Goal: Information Seeking & Learning: Learn about a topic

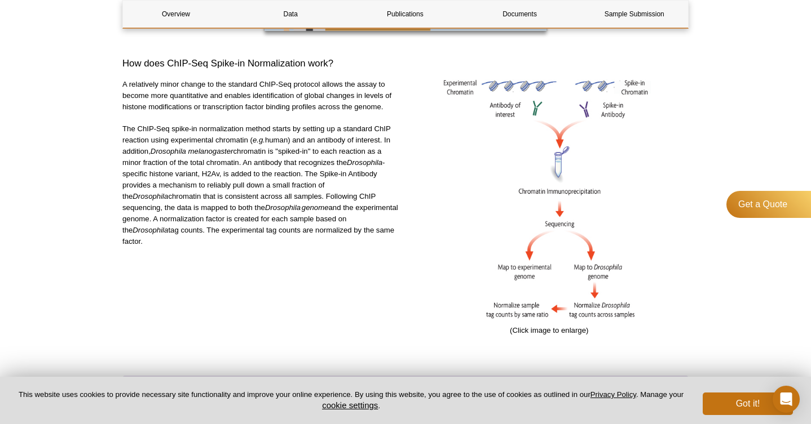
scroll to position [368, 0]
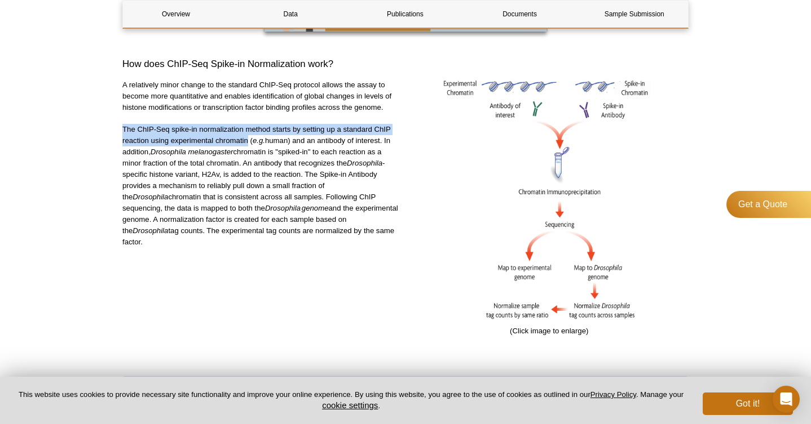
drag, startPoint x: 122, startPoint y: 129, endPoint x: 247, endPoint y: 141, distance: 125.2
click at [247, 141] on p "The ChIP-Seq spike-in normalization method starts by setting up a standard ChIP…" at bounding box center [261, 186] width 279 height 124
copy p "The ChIP-Seq spike-in normalization method starts by setting up a standard ChIP…"
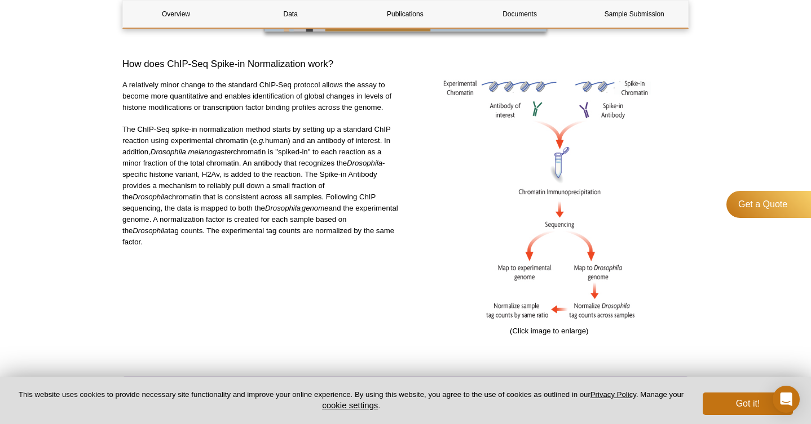
click at [269, 268] on div "A relatively minor change to the standard ChIP-Seq protocol allows the assay to…" at bounding box center [261, 218] width 279 height 278
drag, startPoint x: 280, startPoint y: 152, endPoint x: 311, endPoint y: 152, distance: 31.0
click at [311, 152] on p "The ChIP-Seq spike-in normalization method starts by setting up a standard ChIP…" at bounding box center [261, 186] width 279 height 124
copy p "spiked-in"
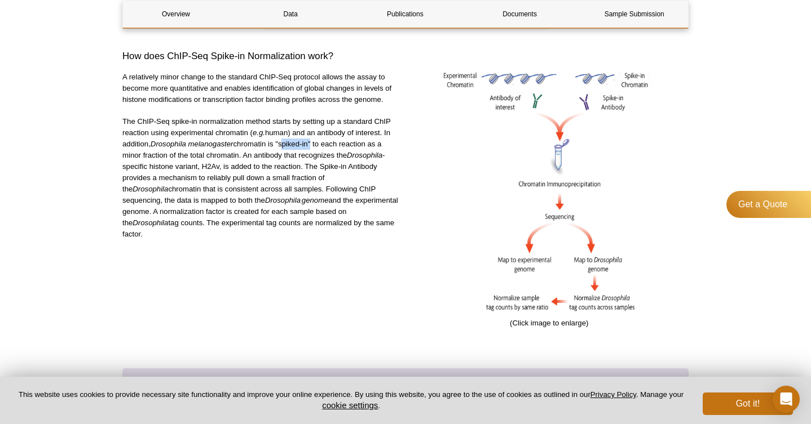
scroll to position [377, 0]
click at [319, 156] on p "The ChIP-Seq spike-in normalization method starts by setting up a standard ChIP…" at bounding box center [261, 178] width 279 height 124
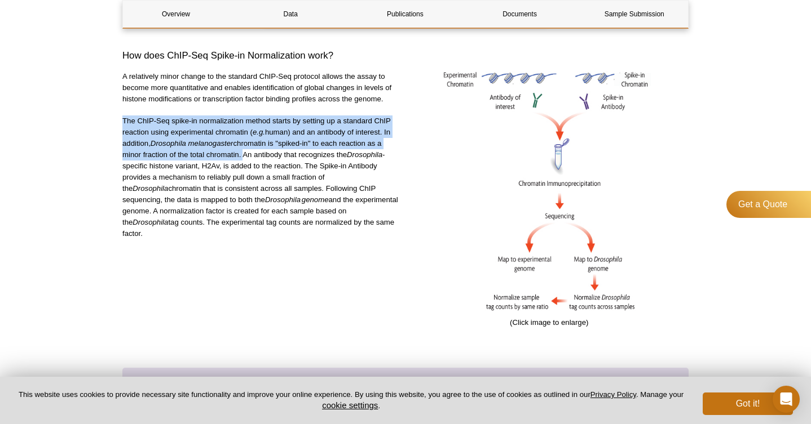
drag, startPoint x: 240, startPoint y: 156, endPoint x: 123, endPoint y: 118, distance: 122.5
click at [123, 118] on p "The ChIP-Seq spike-in normalization method starts by setting up a standard ChIP…" at bounding box center [261, 178] width 279 height 124
copy p "The ChIP-Seq spike-in normalization method starts by setting up a standard ChIP…"
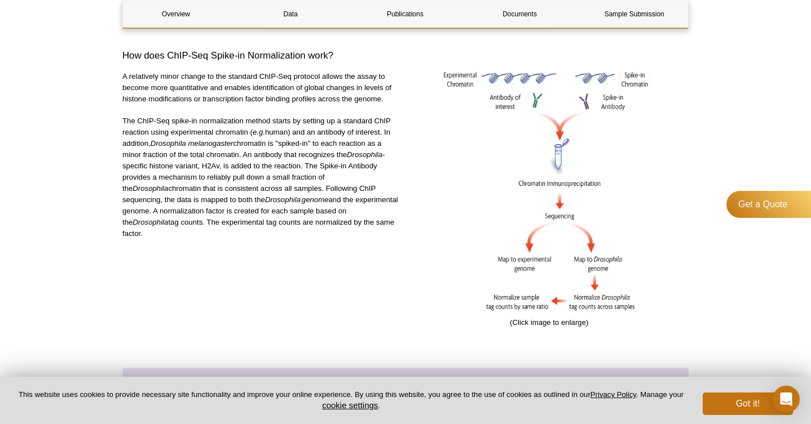
click at [221, 202] on p "The ChIP-Seq spike-in normalization method starts by setting up a standard ChIP…" at bounding box center [261, 178] width 279 height 124
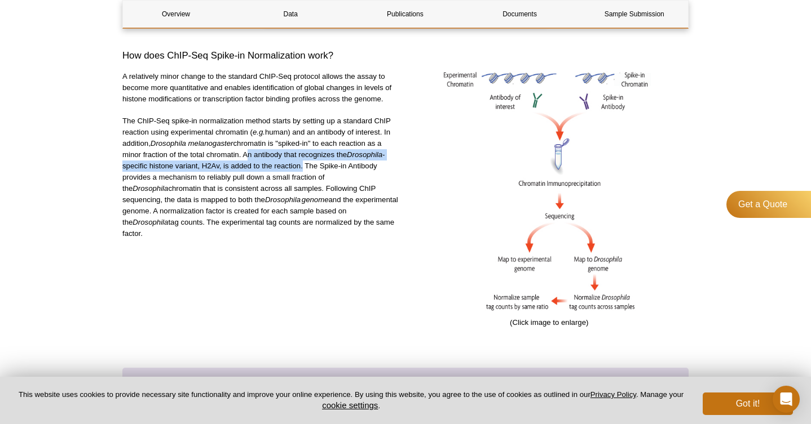
drag, startPoint x: 242, startPoint y: 153, endPoint x: 303, endPoint y: 165, distance: 61.6
click at [303, 165] on p "The ChIP-Seq spike-in normalization method starts by setting up a standard ChIP…" at bounding box center [261, 178] width 279 height 124
copy p "An antibody that recognizes the  Drosophila -specific histone variant, H2Av, is…"
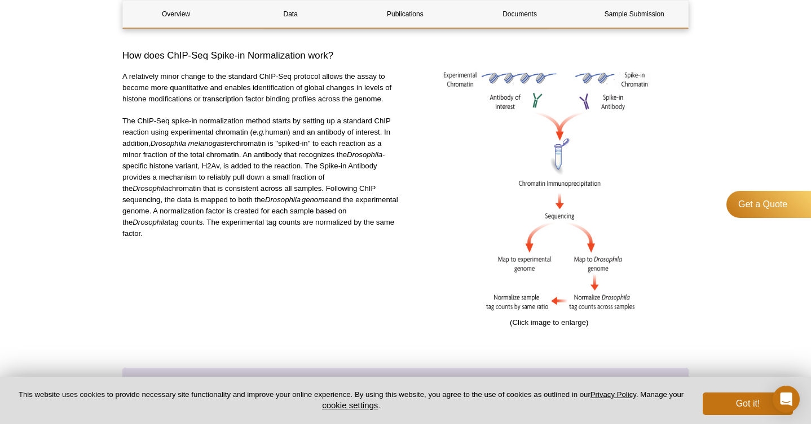
click at [288, 220] on p "The ChIP-Seq spike-in normalization method starts by setting up a standard ChIP…" at bounding box center [261, 178] width 279 height 124
drag, startPoint x: 306, startPoint y: 165, endPoint x: 330, endPoint y: 232, distance: 70.6
click at [330, 232] on p "The ChIP-Seq spike-in normalization method starts by setting up a standard ChIP…" at bounding box center [261, 178] width 279 height 124
copy p "The Spike-in Antibody provides a mechanism to reliably pull down a small fracti…"
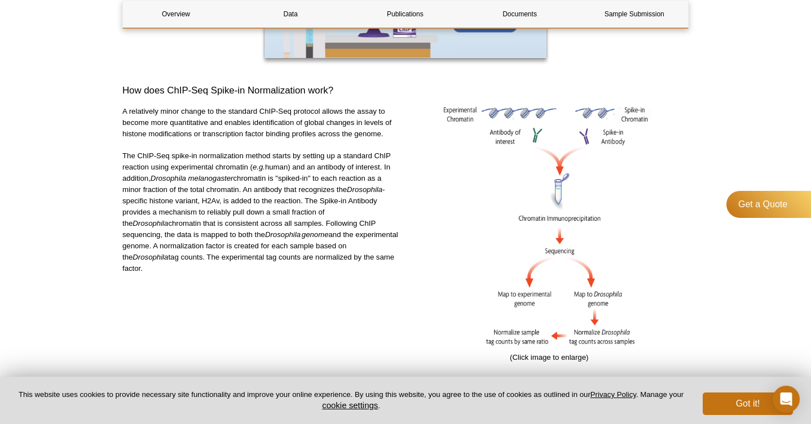
scroll to position [340, 0]
click at [392, 306] on div "A relatively minor change to the standard ChIP-Seq protocol allows the assay to…" at bounding box center [261, 246] width 279 height 278
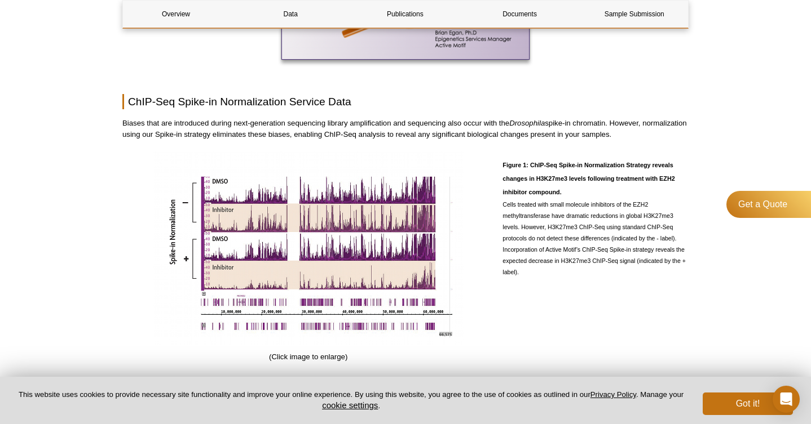
scroll to position [888, 0]
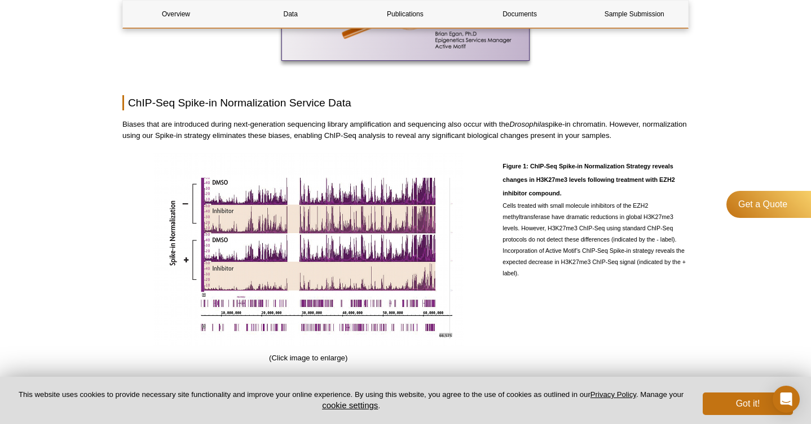
drag, startPoint x: 120, startPoint y: 110, endPoint x: 661, endPoint y: 125, distance: 540.8
click at [661, 126] on div "AVAILABLE PRODUCTS FFPE ChIP-Seq Super-Enhancer Profiling HistonePath™ ChIP-Seq…" at bounding box center [405, 144] width 577 height 1891
copy p "Biases that are introduced during next-generation sequencing library amplificat…"
click at [609, 202] on span "Cells treated with small molecule inhibitors of the EZH2 methyltransferase have…" at bounding box center [593, 239] width 183 height 74
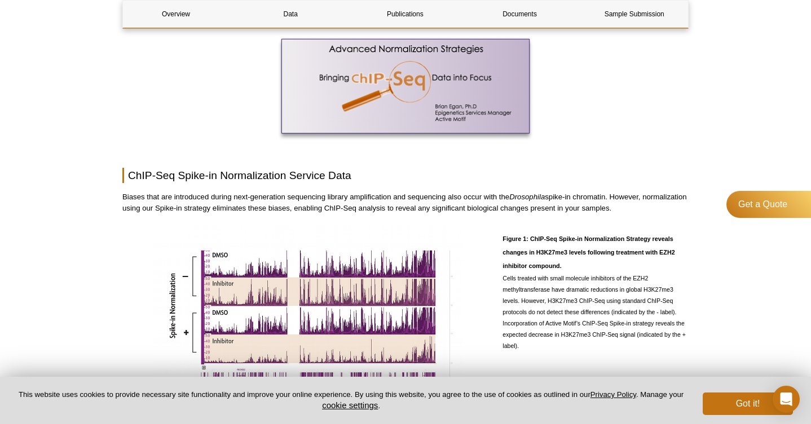
scroll to position [792, 0]
